Goal: Navigation & Orientation: Find specific page/section

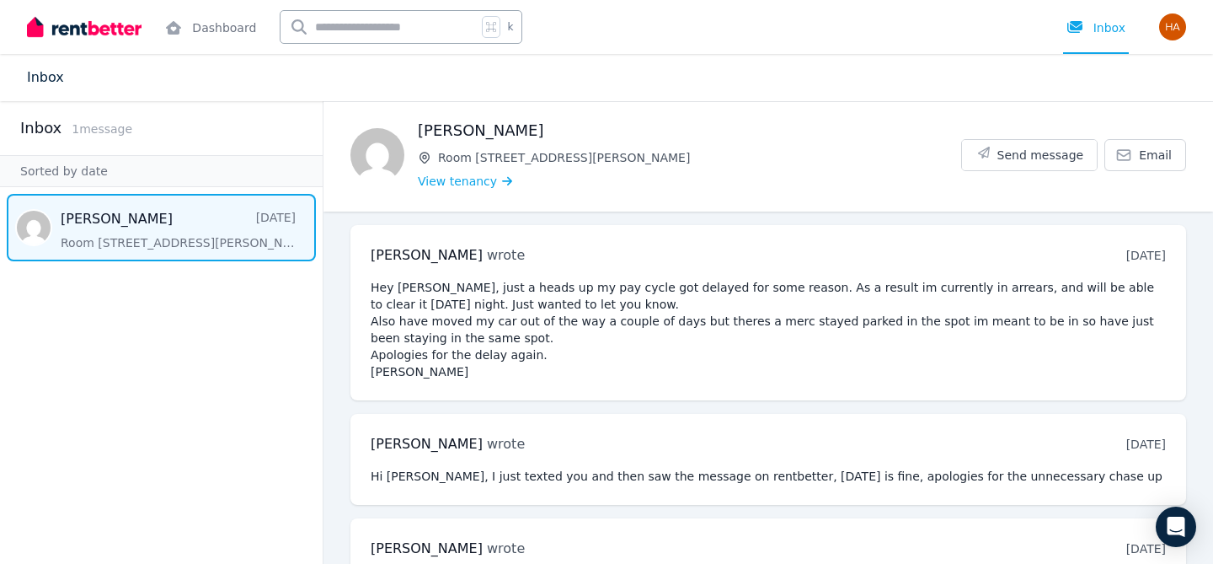
click at [55, 82] on link "Inbox" at bounding box center [45, 77] width 37 height 16
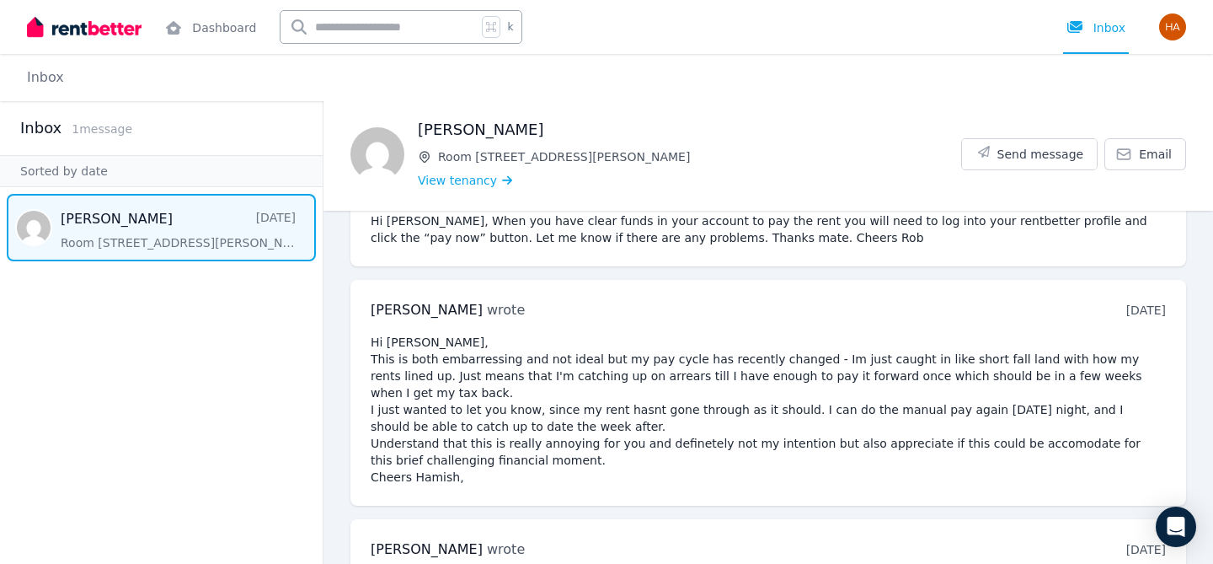
scroll to position [402, 0]
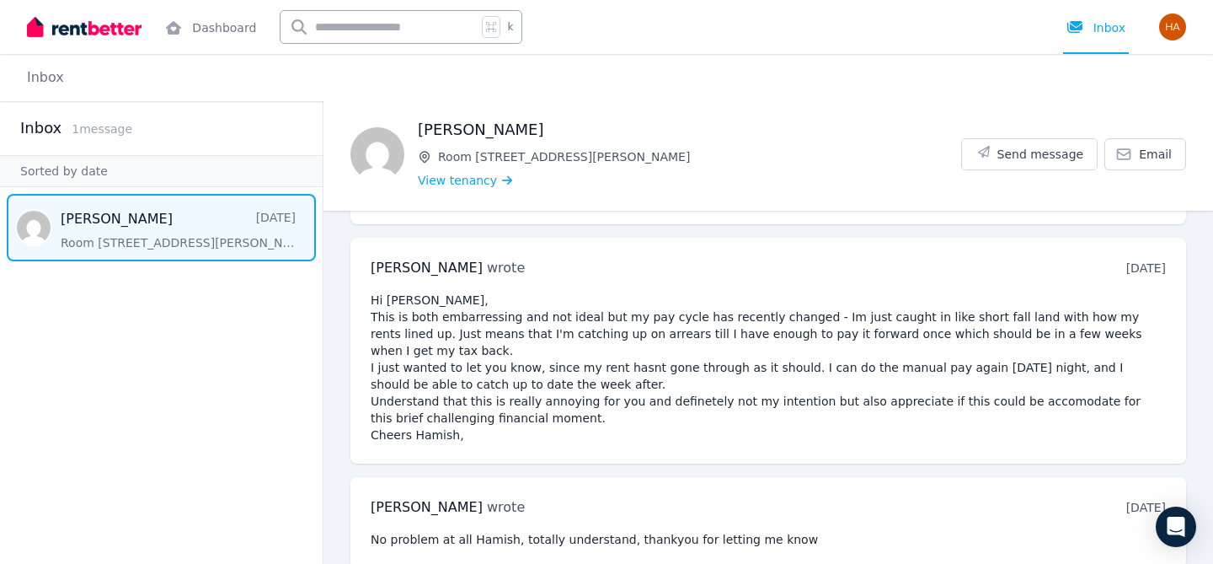
click at [96, 28] on img at bounding box center [84, 26] width 115 height 25
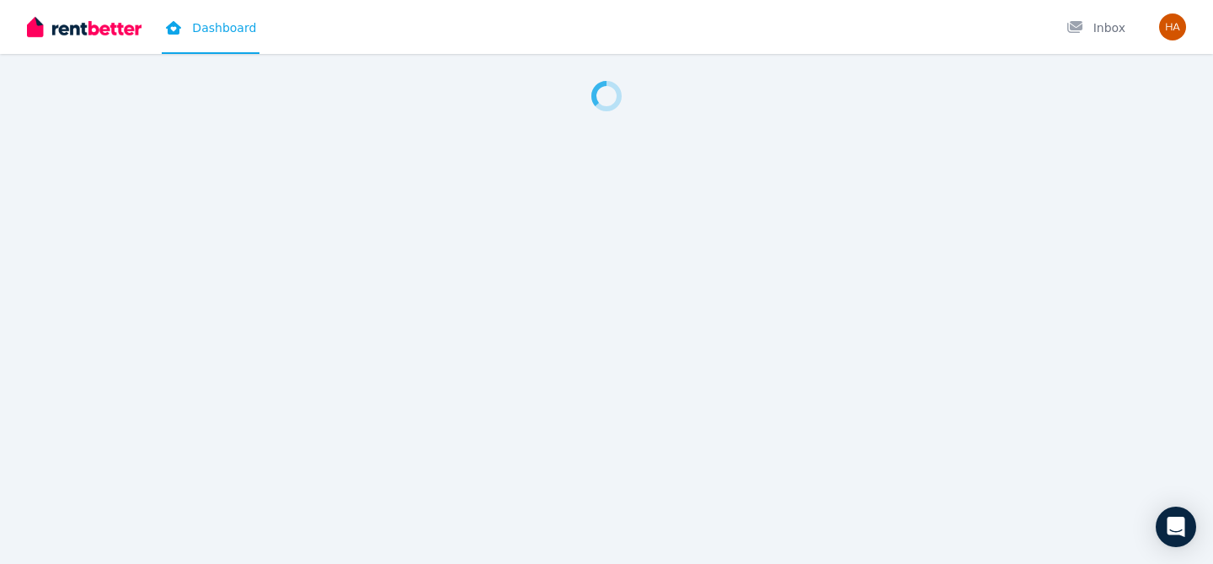
click at [228, 33] on link "Dashboard" at bounding box center [211, 27] width 98 height 54
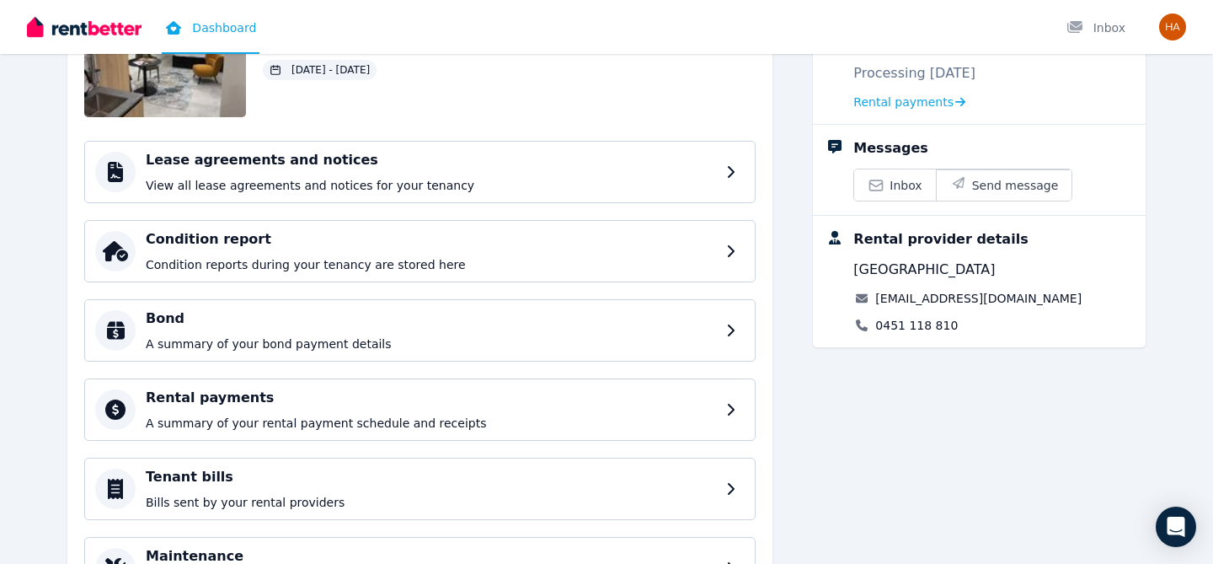
scroll to position [265, 0]
